Goal: Task Accomplishment & Management: Manage account settings

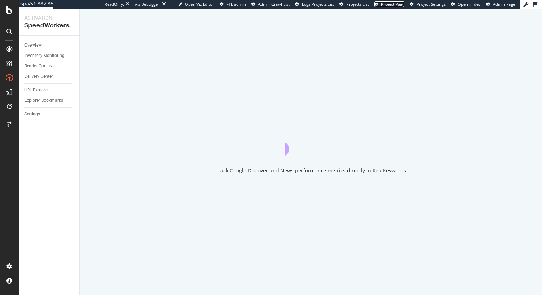
click at [393, 5] on span "Project Page" at bounding box center [392, 3] width 23 height 5
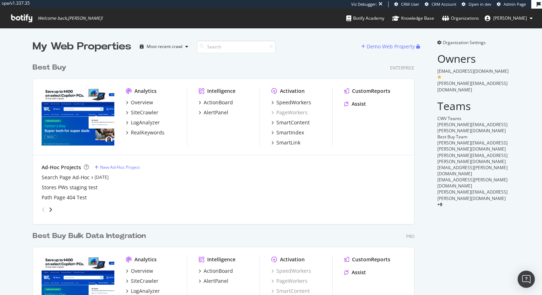
scroll to position [304, 388]
click at [470, 43] on span "Organization Settings" at bounding box center [464, 42] width 43 height 6
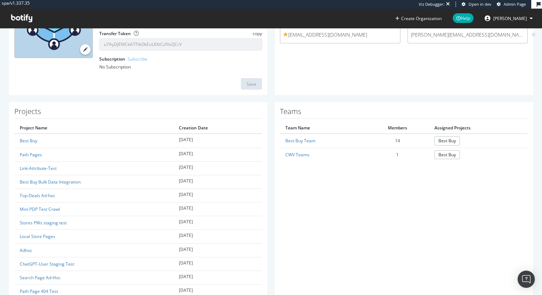
scroll to position [162, 0]
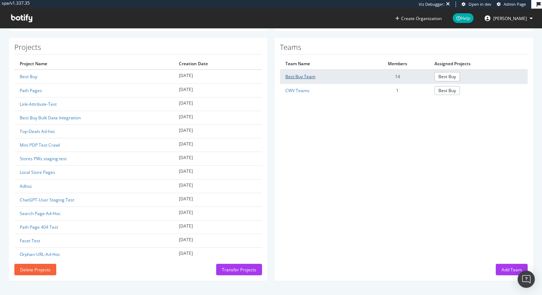
click at [309, 78] on link "Best Buy Team" at bounding box center [300, 77] width 30 height 6
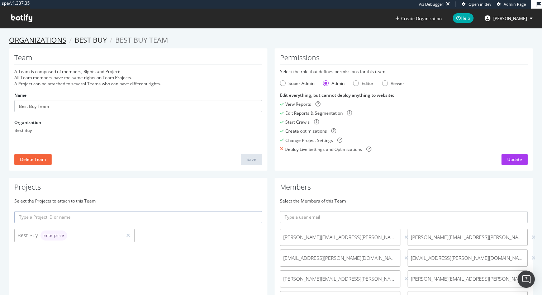
click at [37, 43] on link "Organizations" at bounding box center [37, 40] width 57 height 10
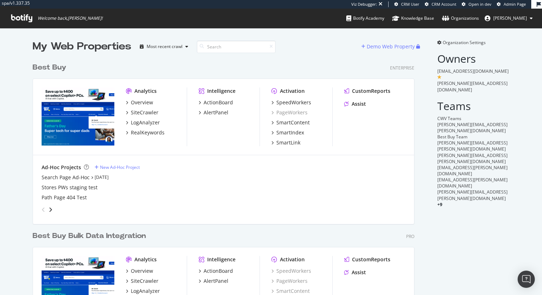
click at [446, 42] on span "Organization Settings" at bounding box center [464, 42] width 43 height 6
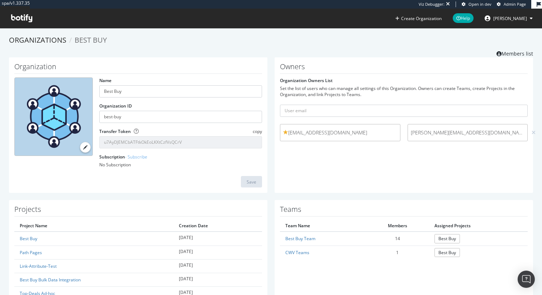
click at [533, 17] on button "Dan Reno" at bounding box center [509, 18] width 60 height 11
click at [398, 44] on ol "Organizations Best Buy" at bounding box center [271, 40] width 524 height 10
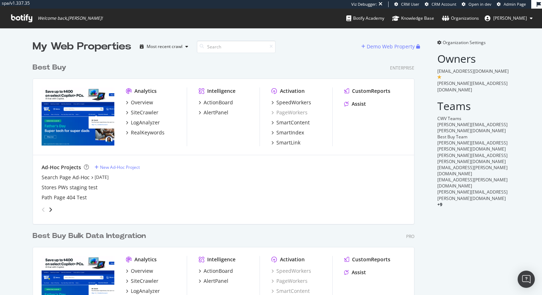
scroll to position [304, 388]
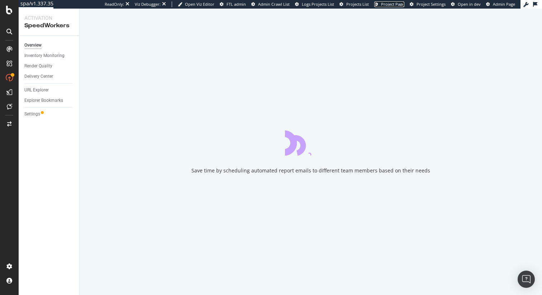
click at [398, 7] on link "Project Page" at bounding box center [389, 4] width 30 height 6
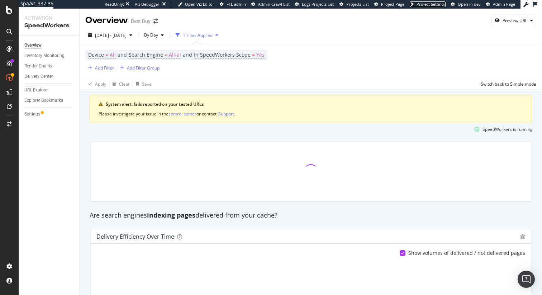
click at [430, 3] on span "Project Settings" at bounding box center [431, 3] width 29 height 5
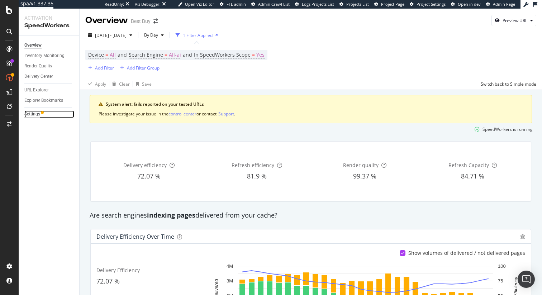
click at [35, 113] on div "Settings" at bounding box center [32, 114] width 16 height 8
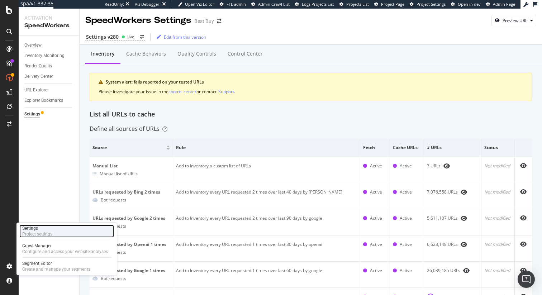
click at [52, 235] on div "Project settings" at bounding box center [37, 234] width 30 height 6
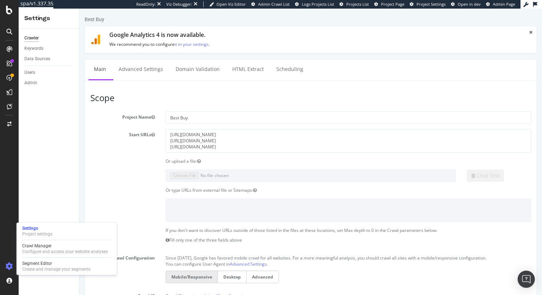
click at [134, 174] on div "Clear field" at bounding box center [311, 176] width 452 height 12
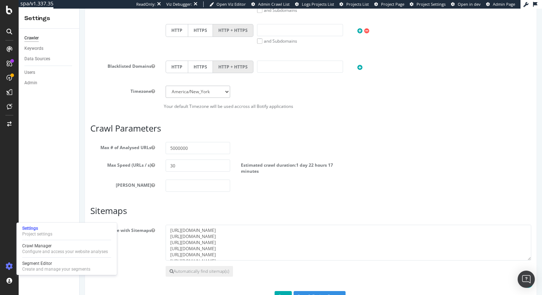
scroll to position [367, 0]
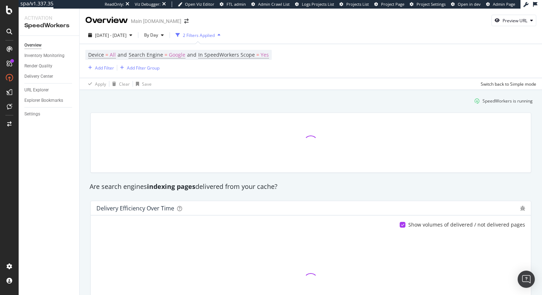
click at [37, 196] on div "Overview Inventory Monitoring Render Quality Delivery Center URL Explorer Explo…" at bounding box center [49, 165] width 61 height 259
click at [33, 117] on div "Settings" at bounding box center [32, 114] width 16 height 8
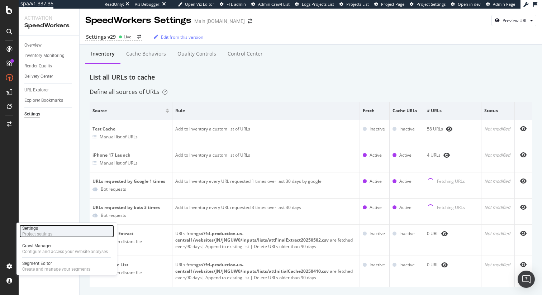
click at [51, 233] on div "Project settings" at bounding box center [37, 234] width 30 height 6
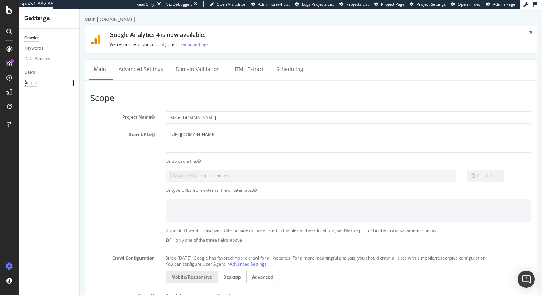
click at [32, 82] on div "Admin" at bounding box center [30, 83] width 13 height 8
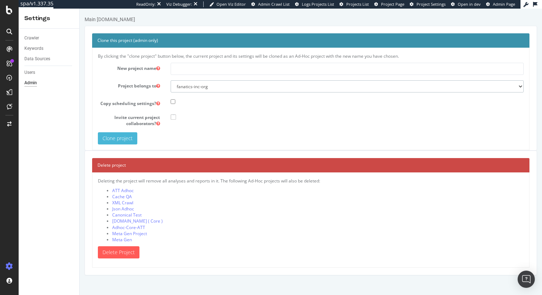
click at [203, 85] on select "fanatics-inc-org danreno-org reno" at bounding box center [347, 86] width 353 height 12
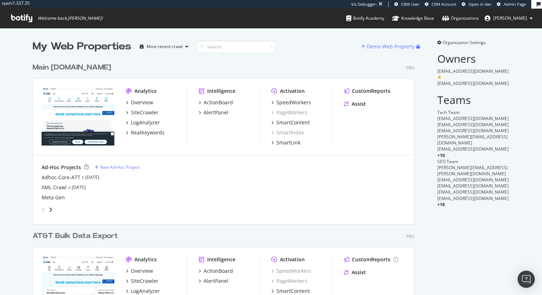
scroll to position [294, 388]
click at [460, 41] on span "Organization Settings" at bounding box center [464, 42] width 43 height 6
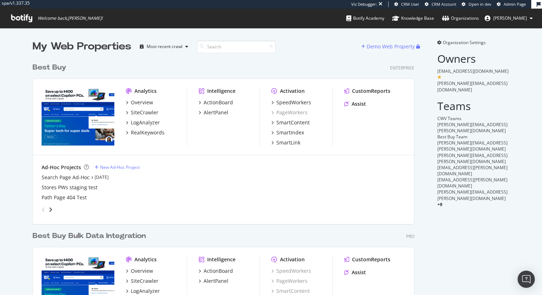
scroll to position [304, 388]
click at [402, 69] on div "Enterprise" at bounding box center [402, 68] width 24 height 6
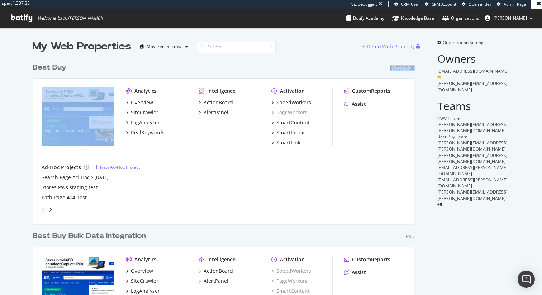
click at [402, 69] on div "Enterprise" at bounding box center [402, 68] width 24 height 6
click at [408, 69] on div "Enterprise" at bounding box center [402, 68] width 24 height 6
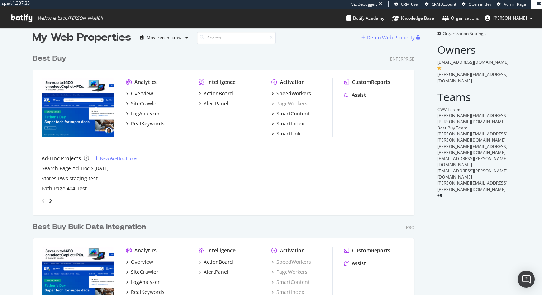
scroll to position [0, 0]
